Goal: Navigation & Orientation: Find specific page/section

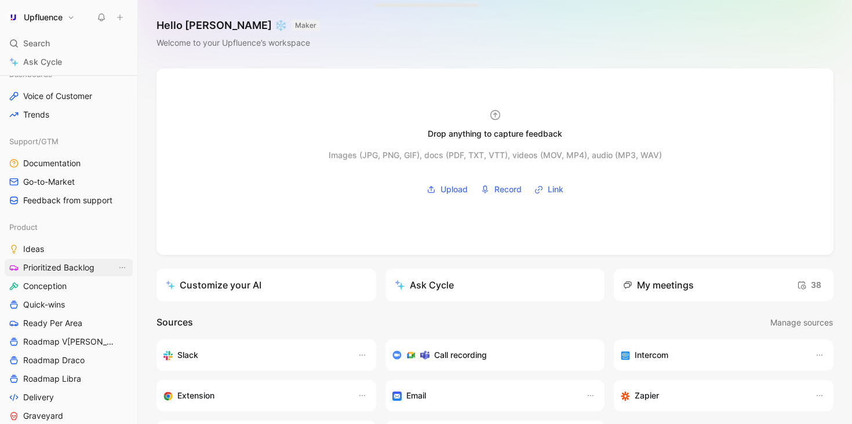
scroll to position [317, 0]
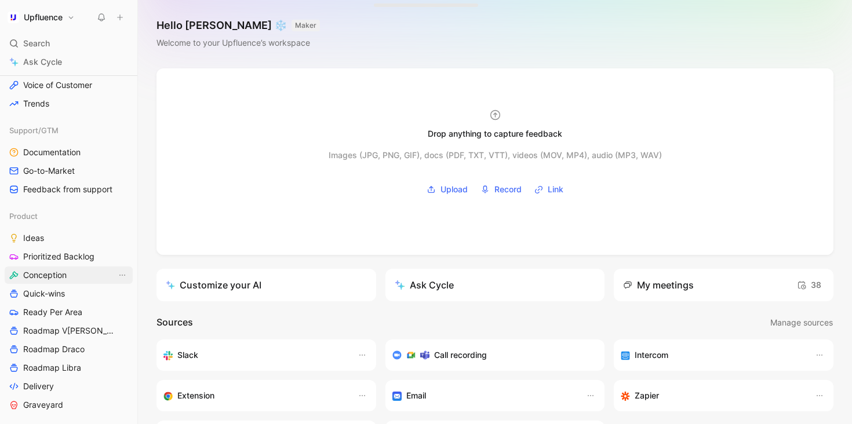
click at [79, 281] on link "Conception" at bounding box center [69, 275] width 128 height 17
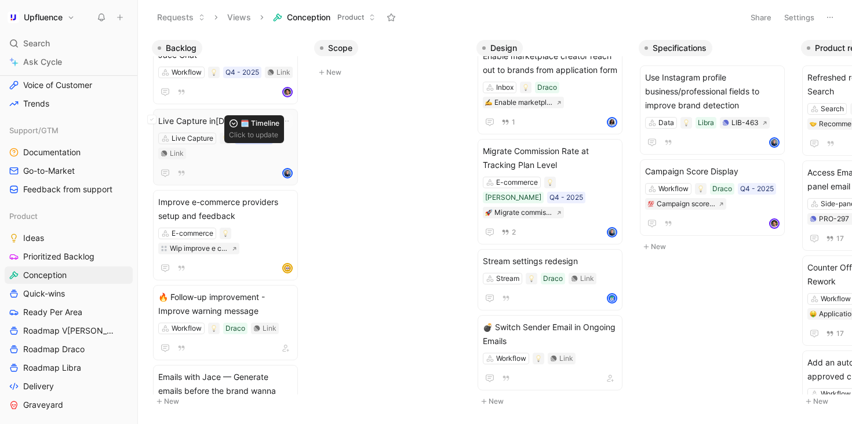
scroll to position [35, 0]
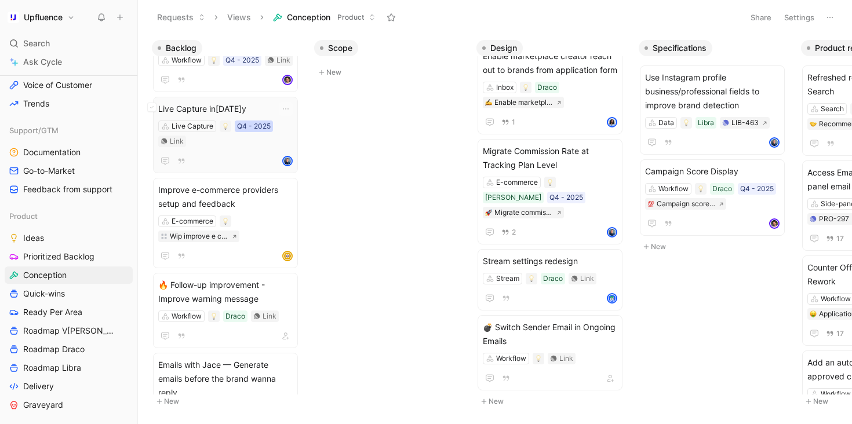
click at [256, 132] on div "Q4 - 2025" at bounding box center [254, 127] width 34 height 12
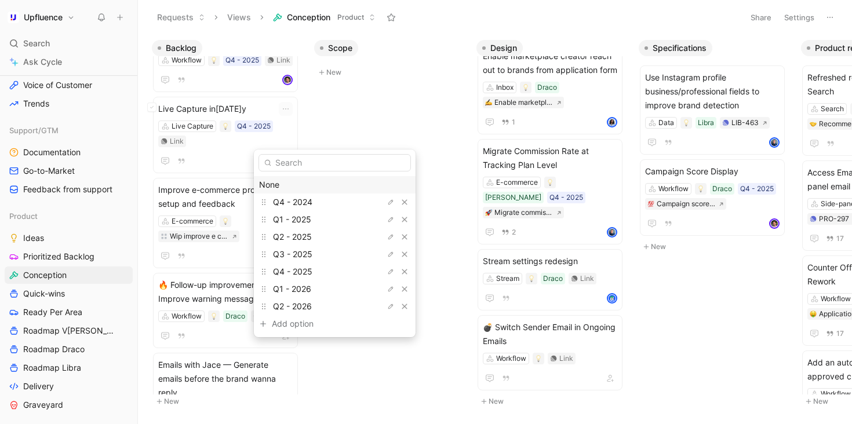
click at [301, 186] on div "None" at bounding box center [334, 185] width 151 height 14
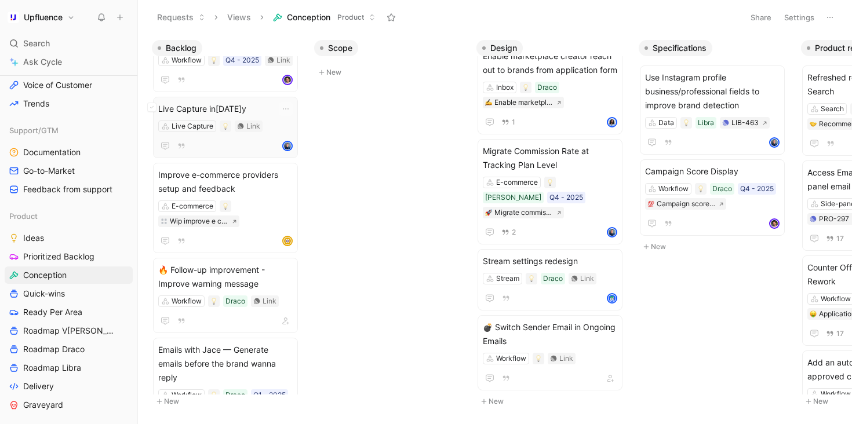
click at [247, 153] on div at bounding box center [225, 146] width 135 height 14
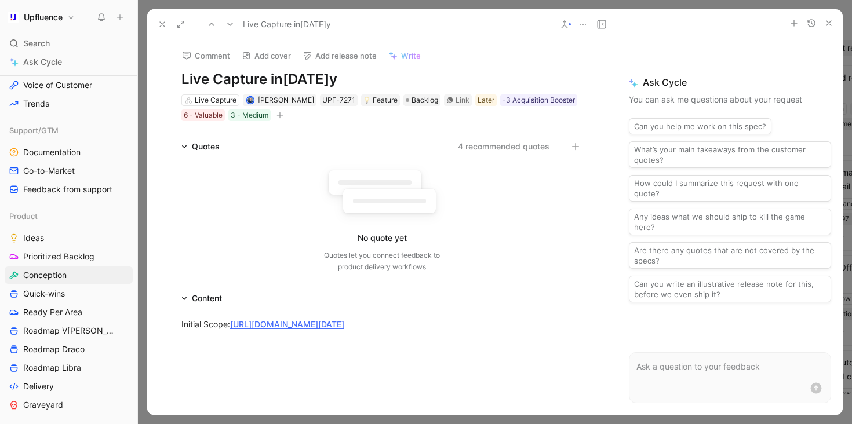
click at [164, 24] on icon at bounding box center [162, 24] width 9 height 9
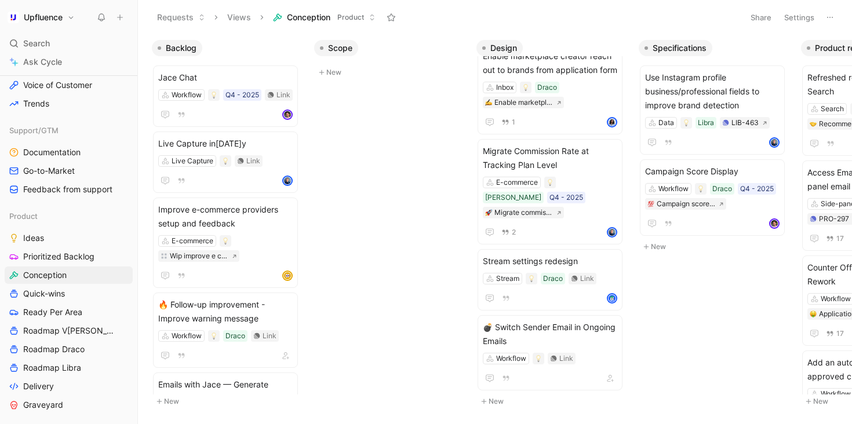
click at [799, 15] on button "Settings" at bounding box center [799, 17] width 41 height 16
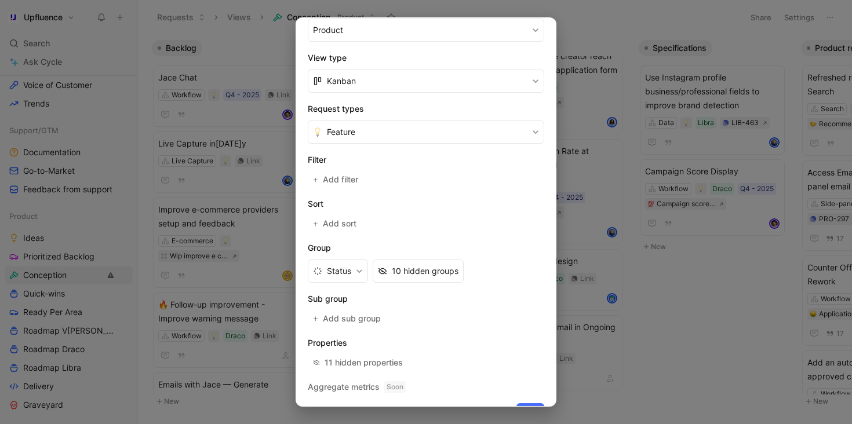
scroll to position [179, 0]
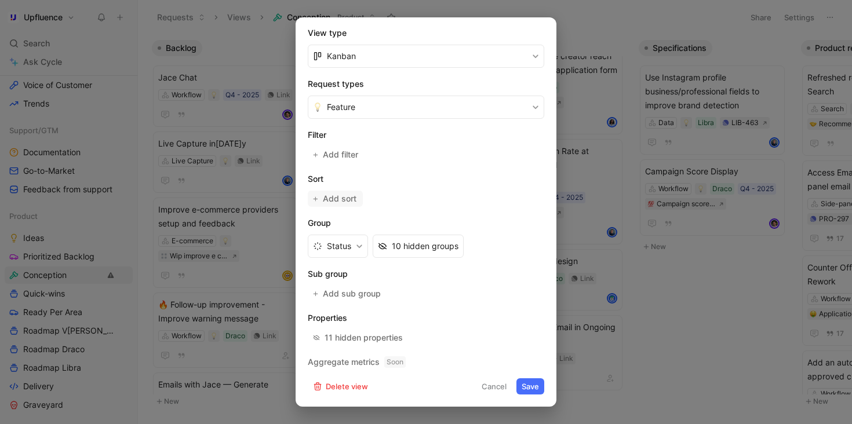
click at [344, 202] on span "Add sort" at bounding box center [340, 199] width 35 height 14
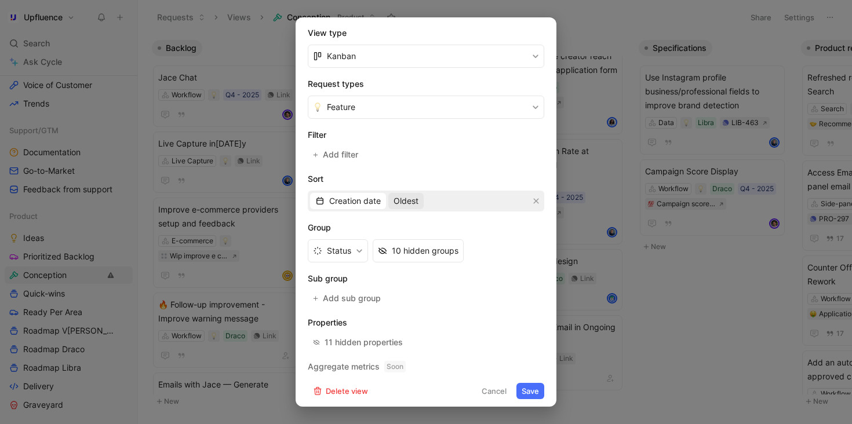
click at [408, 201] on span "Oldest" at bounding box center [406, 201] width 25 height 14
click at [418, 240] on span "Most recent" at bounding box center [416, 242] width 45 height 10
click at [415, 224] on h2 "Group" at bounding box center [426, 228] width 237 height 14
click at [356, 255] on button "Status" at bounding box center [338, 250] width 60 height 23
click at [365, 296] on span "Add sub group" at bounding box center [352, 299] width 59 height 14
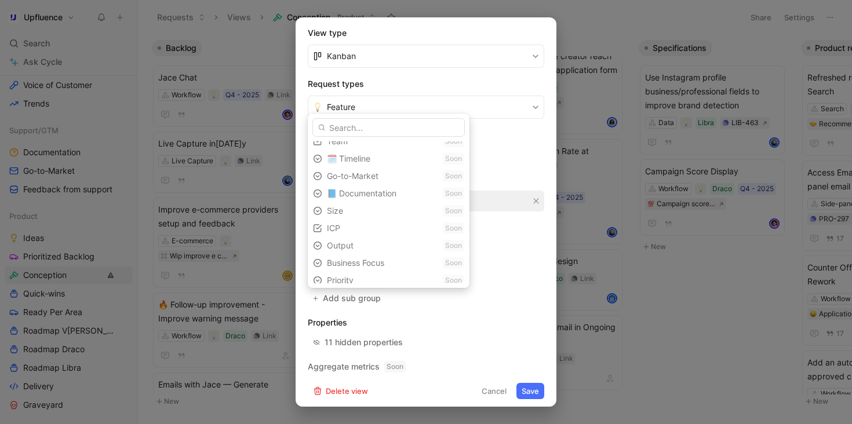
scroll to position [84, 0]
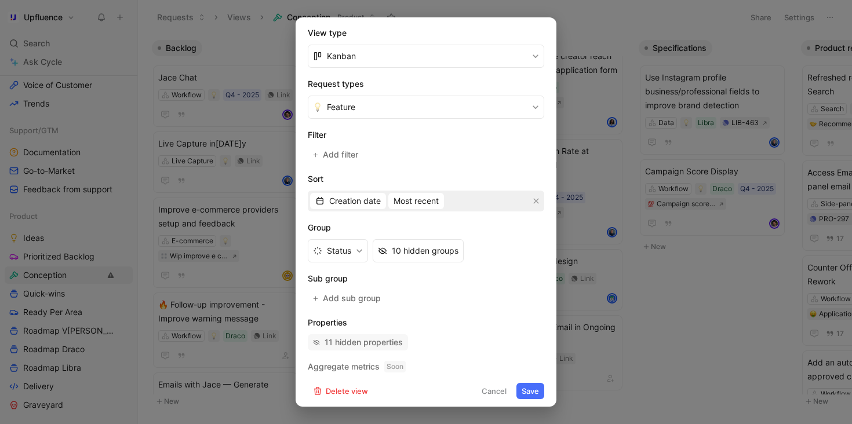
click at [387, 339] on div "11 hidden properties" at bounding box center [364, 343] width 78 height 14
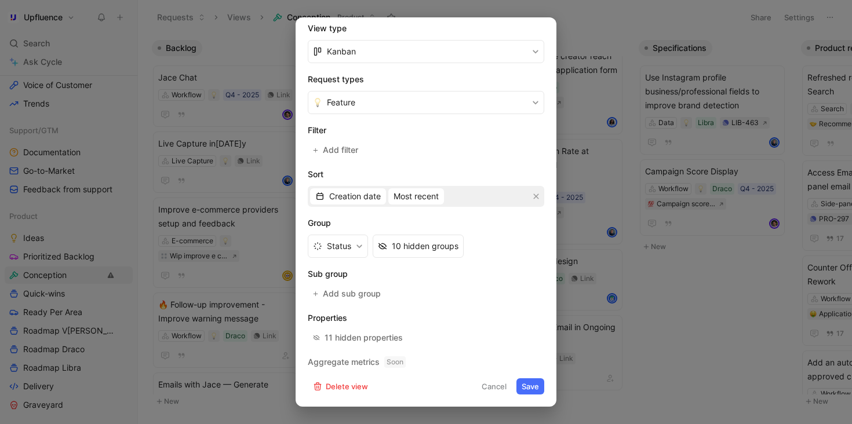
click at [496, 389] on button "Cancel" at bounding box center [494, 387] width 35 height 16
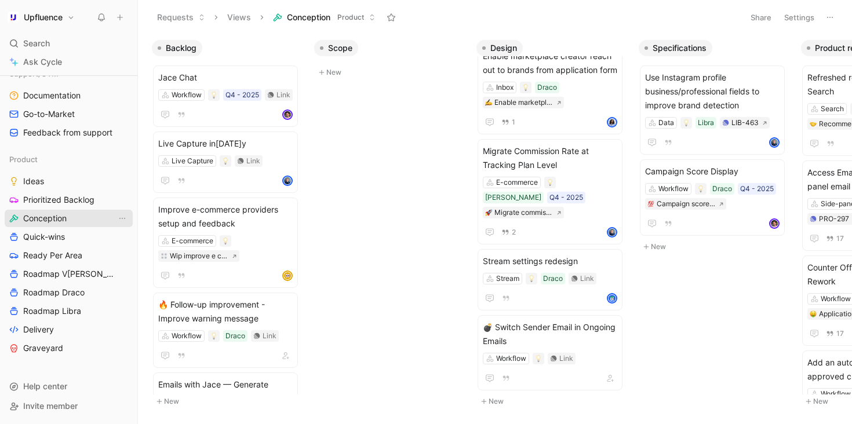
scroll to position [278, 0]
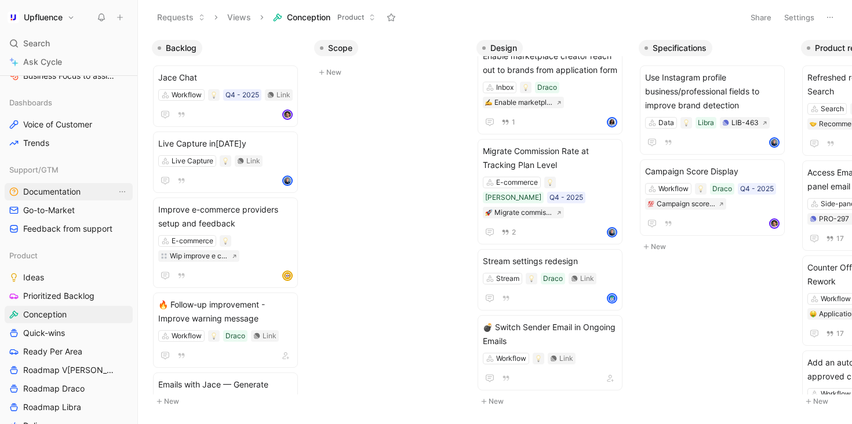
click at [68, 191] on span "Documentation" at bounding box center [51, 192] width 57 height 12
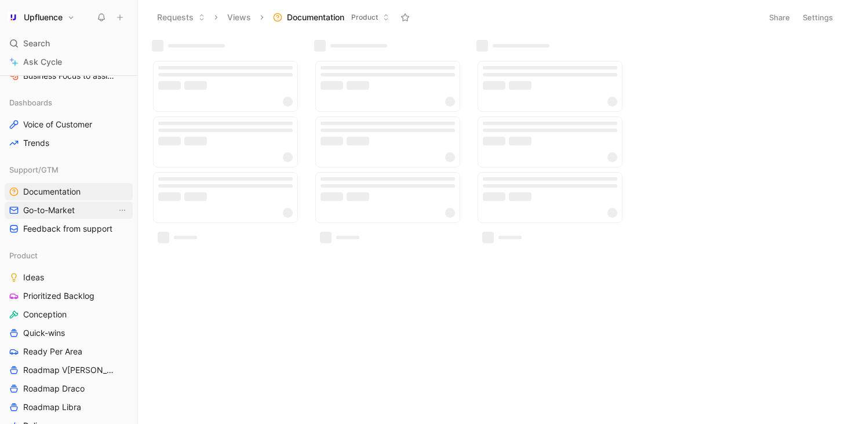
click at [63, 207] on span "Go-to-Market" at bounding box center [49, 211] width 52 height 12
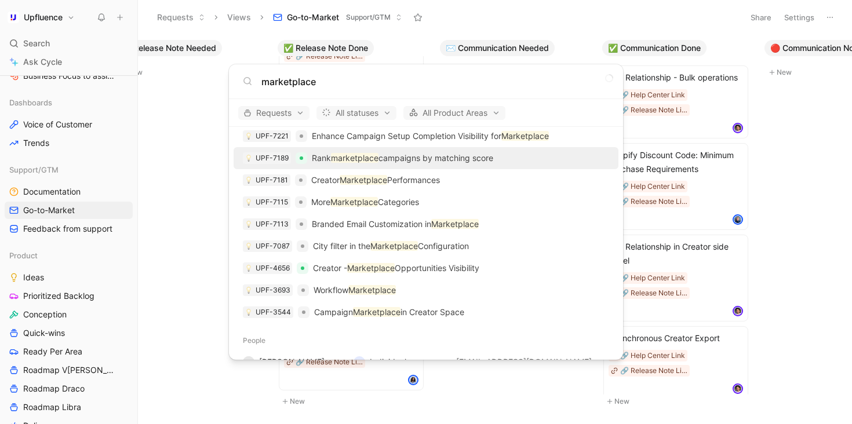
scroll to position [321, 0]
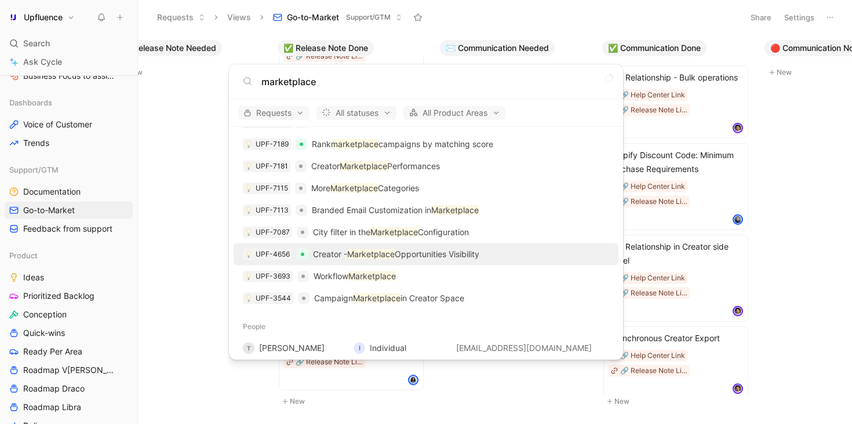
type input "marketplace"
click at [431, 256] on p "Creator - Marketplace Opportunities Visibility" at bounding box center [396, 255] width 166 height 14
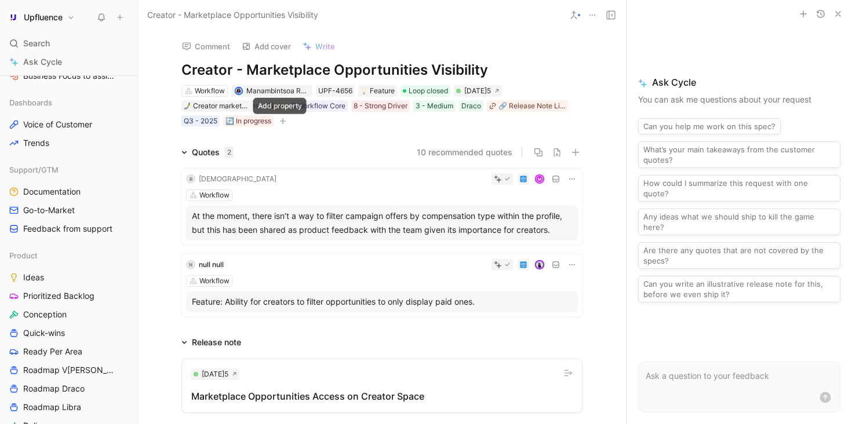
click at [280, 119] on icon "button" at bounding box center [283, 121] width 7 height 7
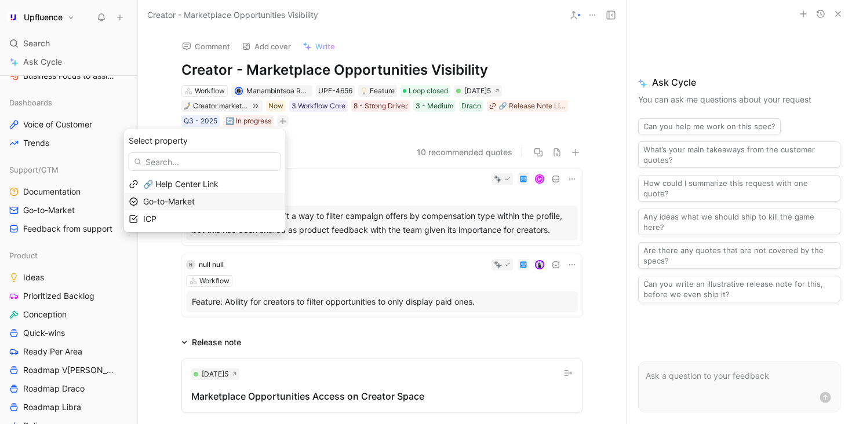
click at [223, 199] on div "Go-to-Market" at bounding box center [211, 202] width 137 height 14
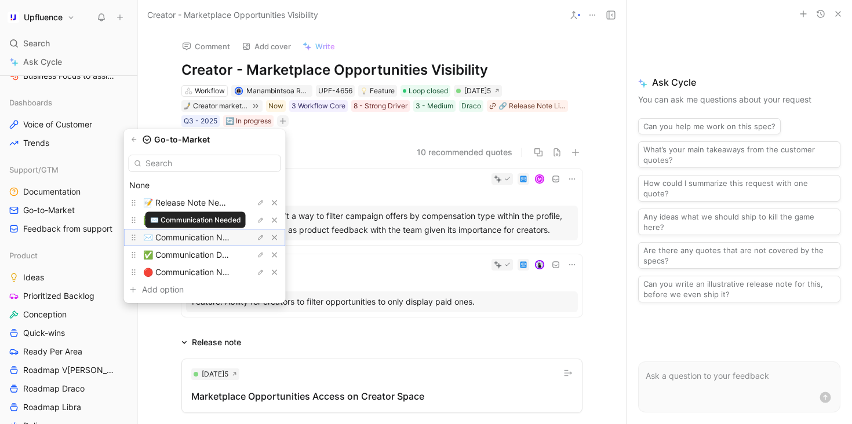
click at [217, 237] on span "✉️ Communication Needed" at bounding box center [195, 238] width 104 height 10
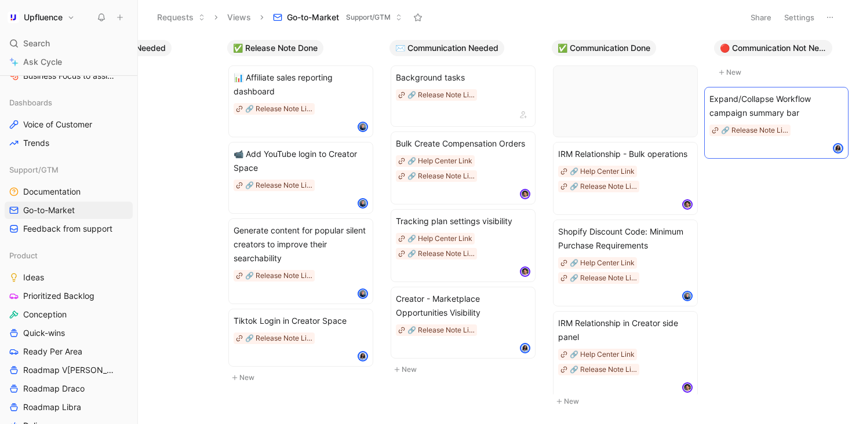
scroll to position [0, 273]
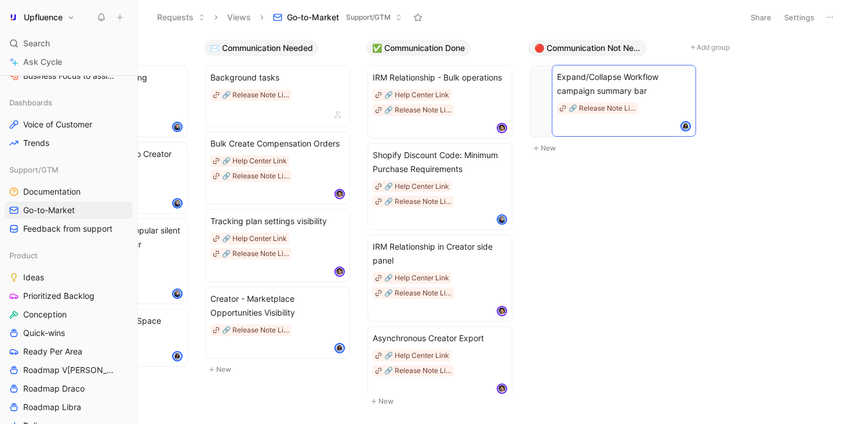
drag, startPoint x: 306, startPoint y: 150, endPoint x: 630, endPoint y: 84, distance: 330.1
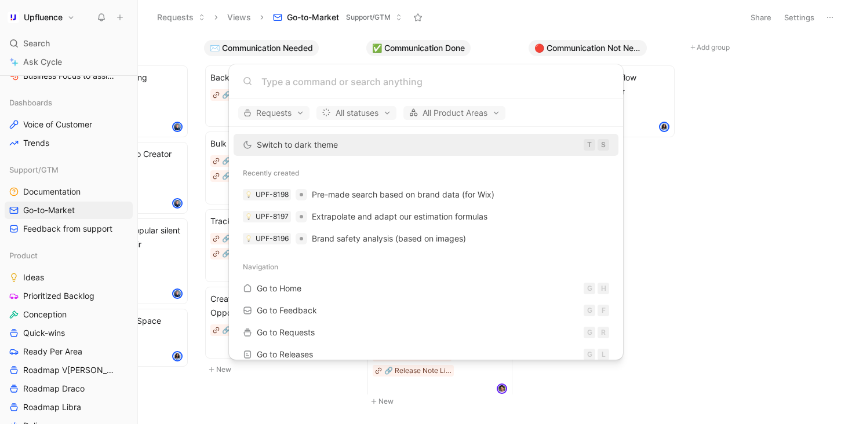
click at [729, 180] on body "Upfluence Search ⌘ K Ask Cycle Workspace Home G then H Feedback G then F Reques…" at bounding box center [426, 212] width 852 height 424
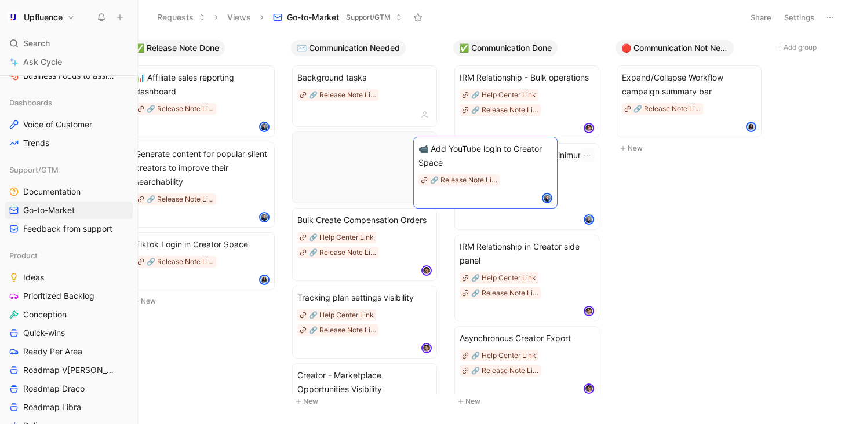
scroll to position [0, 180]
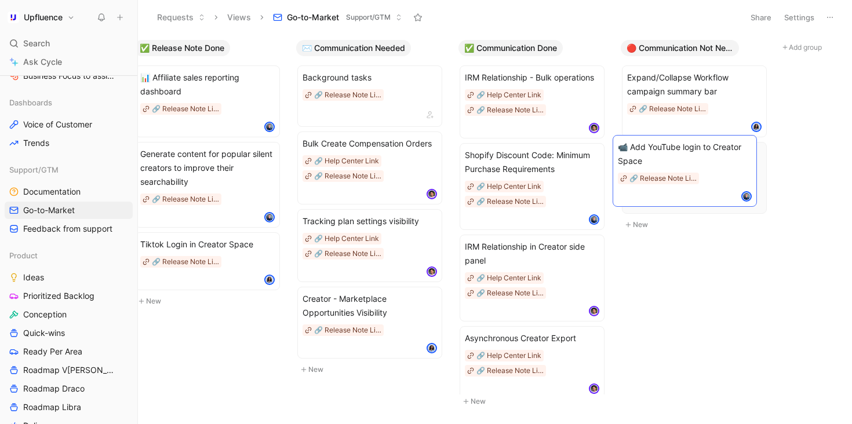
drag, startPoint x: 357, startPoint y: 153, endPoint x: 703, endPoint y: 151, distance: 346.2
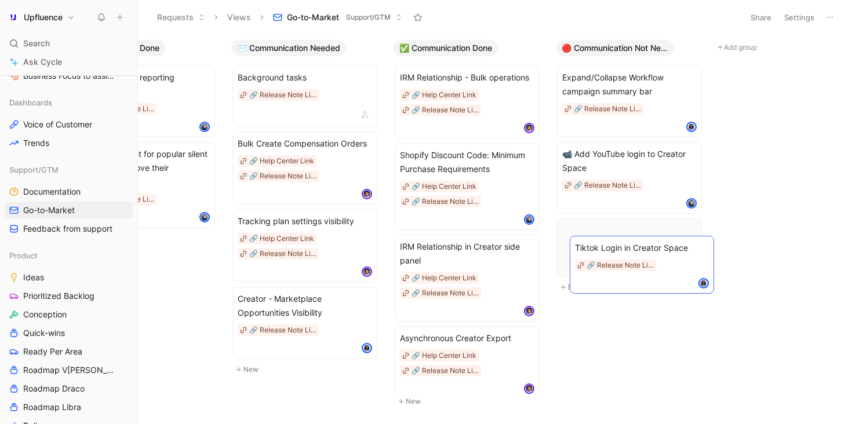
drag, startPoint x: 223, startPoint y: 240, endPoint x: 656, endPoint y: 243, distance: 433.8
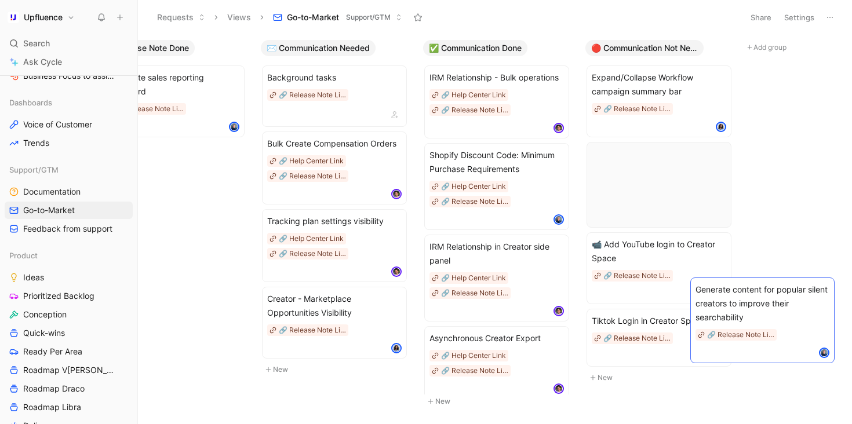
scroll to position [0, 273]
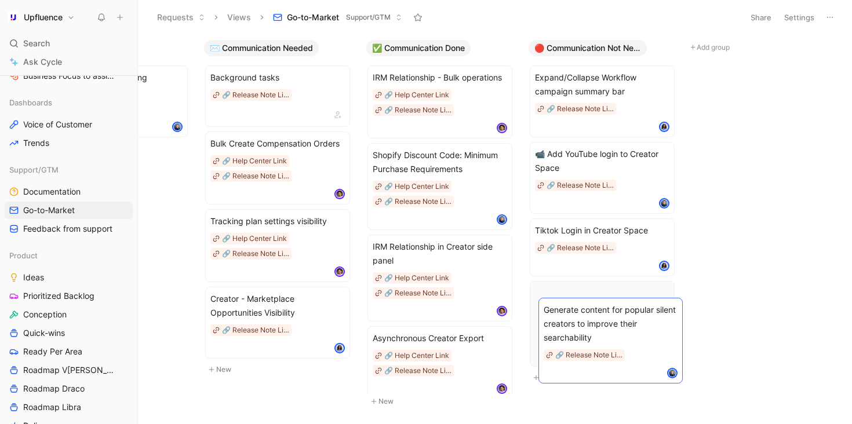
drag, startPoint x: 340, startPoint y: 181, endPoint x: 619, endPoint y: 337, distance: 320.1
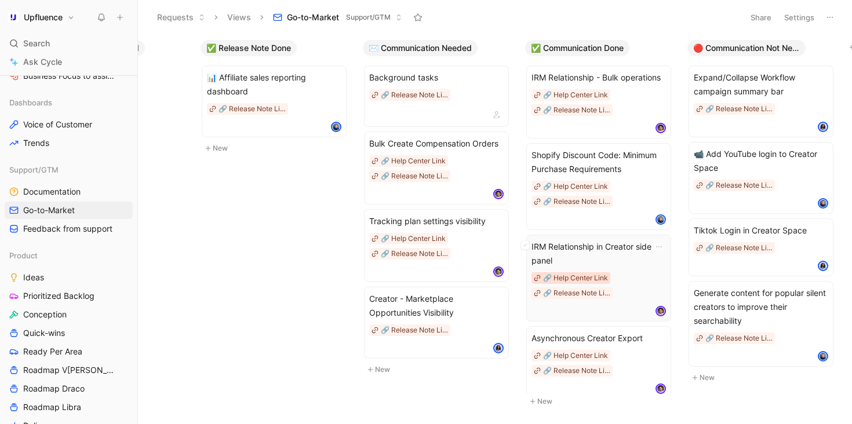
scroll to position [0, 111]
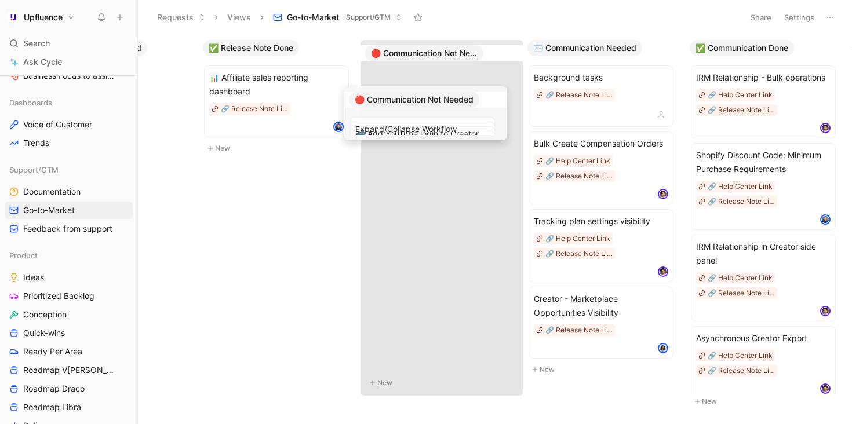
drag, startPoint x: 739, startPoint y: 46, endPoint x: 398, endPoint y: 97, distance: 344.9
click at [398, 97] on div "📝 Release Note Needed New ✅ Release Note Done 📊 Affiliate sales reporting dashb…" at bounding box center [495, 230] width 714 height 390
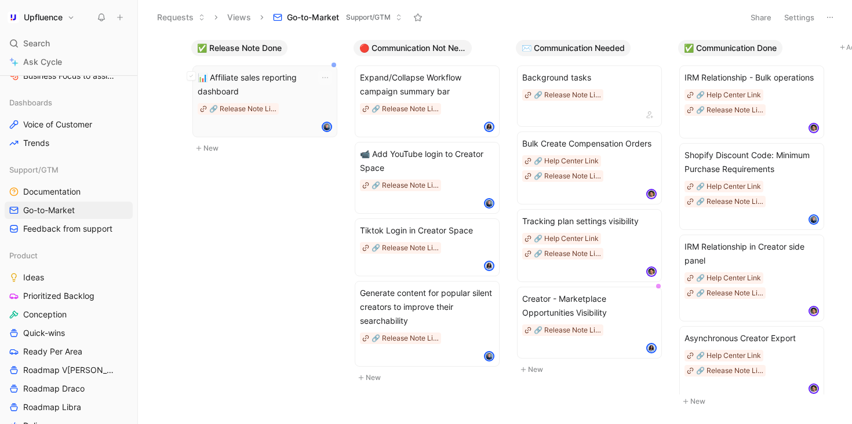
scroll to position [0, 129]
